Goal: Navigation & Orientation: Find specific page/section

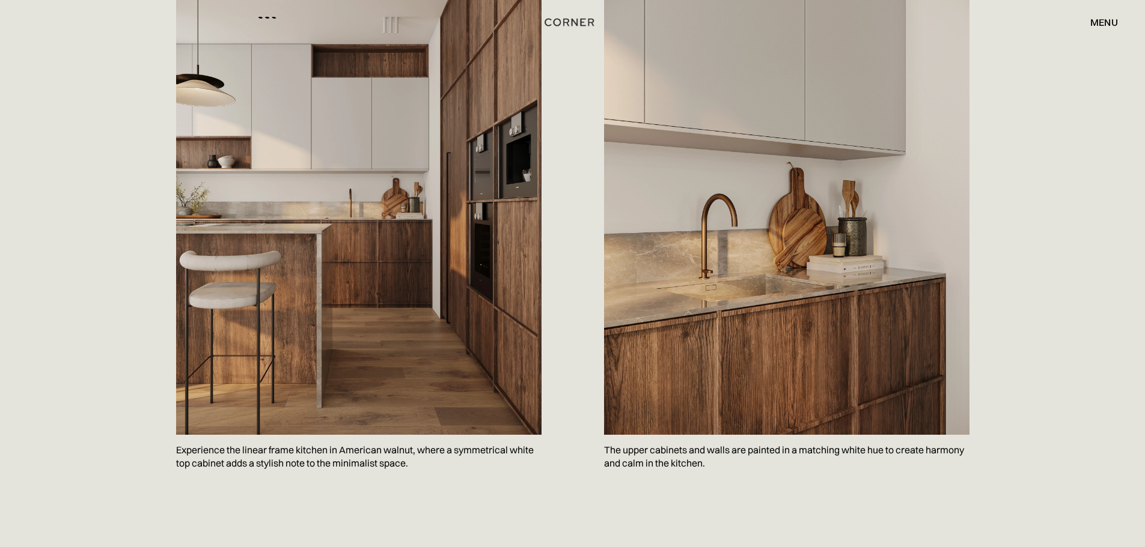
scroll to position [541, 0]
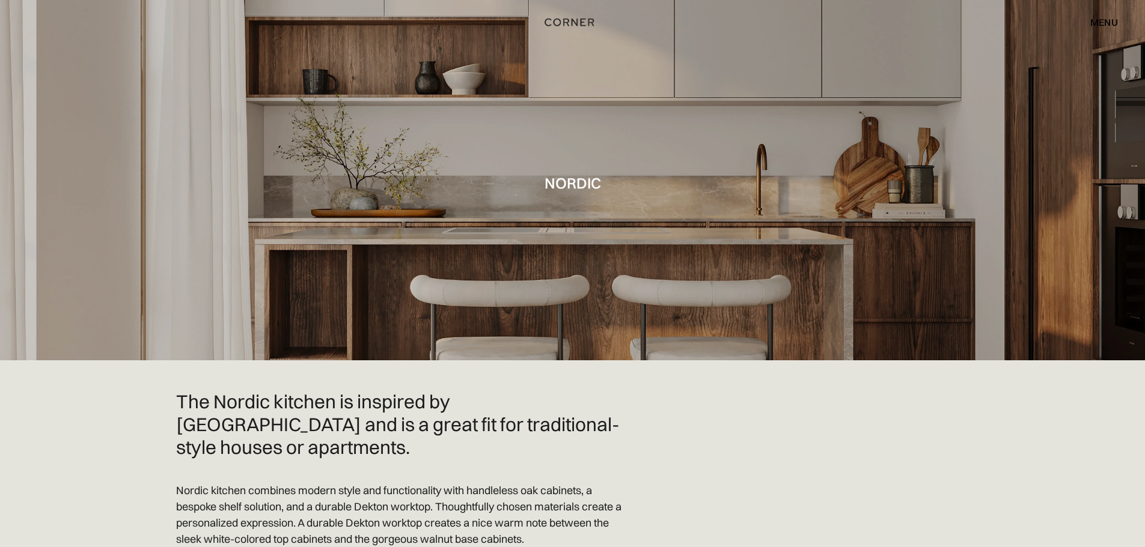
click at [1101, 19] on div "menu" at bounding box center [1104, 22] width 28 height 10
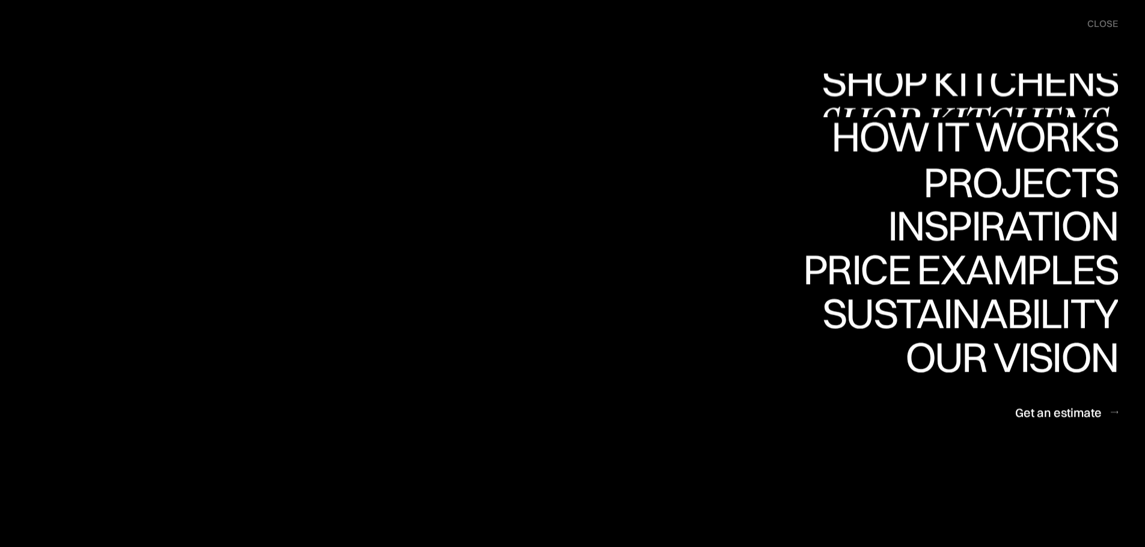
click at [1001, 102] on div "Shop Kitchens" at bounding box center [966, 123] width 302 height 42
